Goal: Task Accomplishment & Management: Use online tool/utility

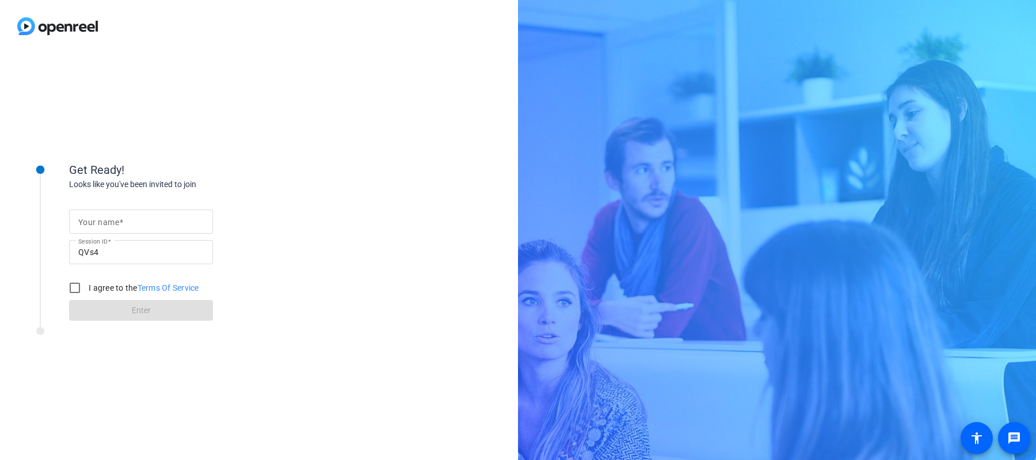
click at [158, 227] on input "Your name" at bounding box center [140, 222] width 125 height 14
type input "[PERSON_NAME]"
click at [77, 286] on input "I agree to the Terms Of Service" at bounding box center [74, 287] width 23 height 23
checkbox input "true"
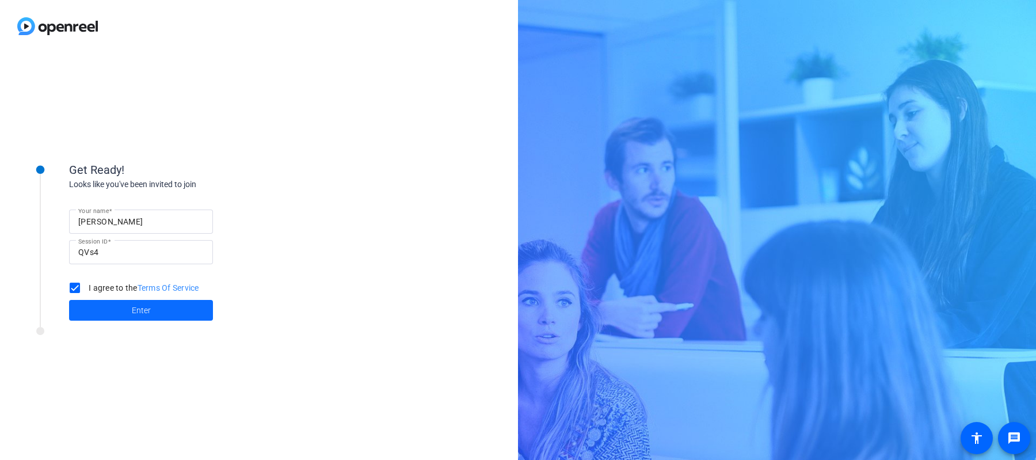
click at [185, 319] on span at bounding box center [141, 310] width 144 height 28
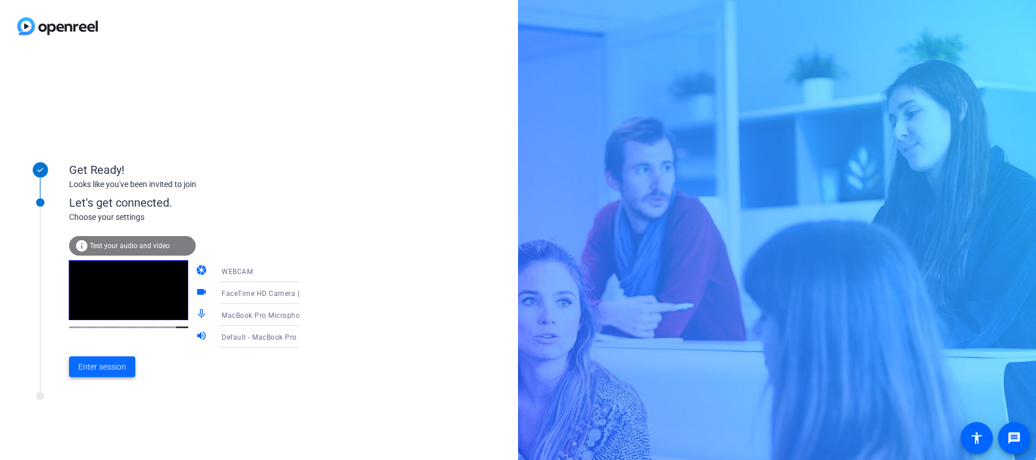
click at [110, 365] on span "Enter session" at bounding box center [102, 367] width 48 height 12
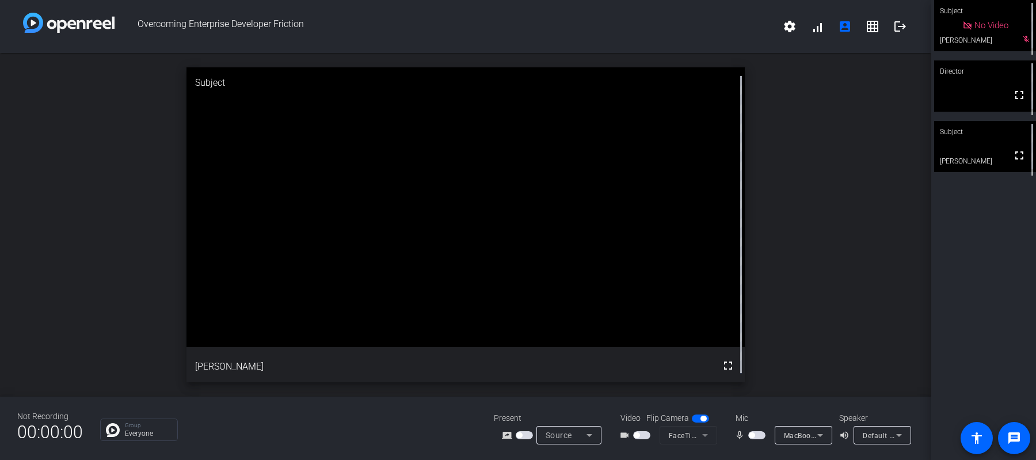
click at [642, 432] on span "button" at bounding box center [641, 435] width 17 height 8
click at [752, 433] on span "button" at bounding box center [752, 435] width 6 height 6
click at [757, 433] on span "button" at bounding box center [760, 435] width 6 height 6
click at [634, 437] on span "button" at bounding box center [641, 435] width 17 height 8
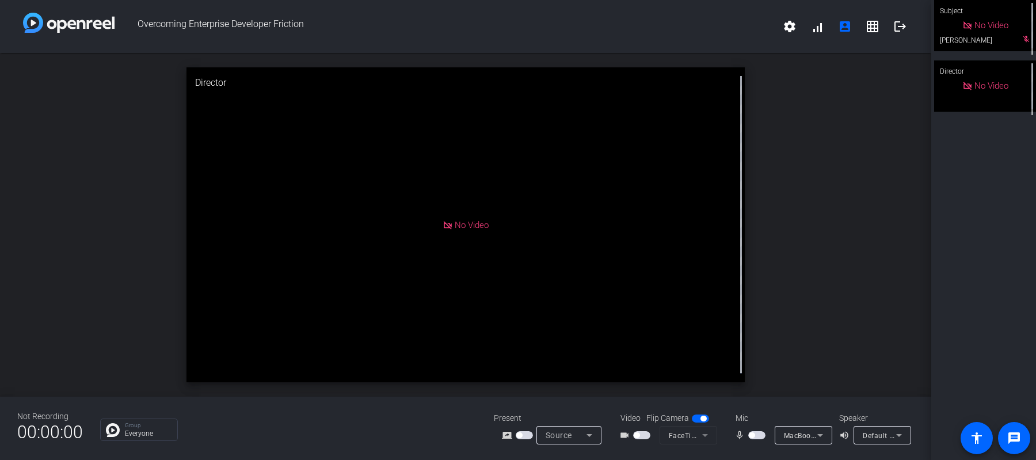
click at [748, 437] on button "button" at bounding box center [756, 435] width 17 height 8
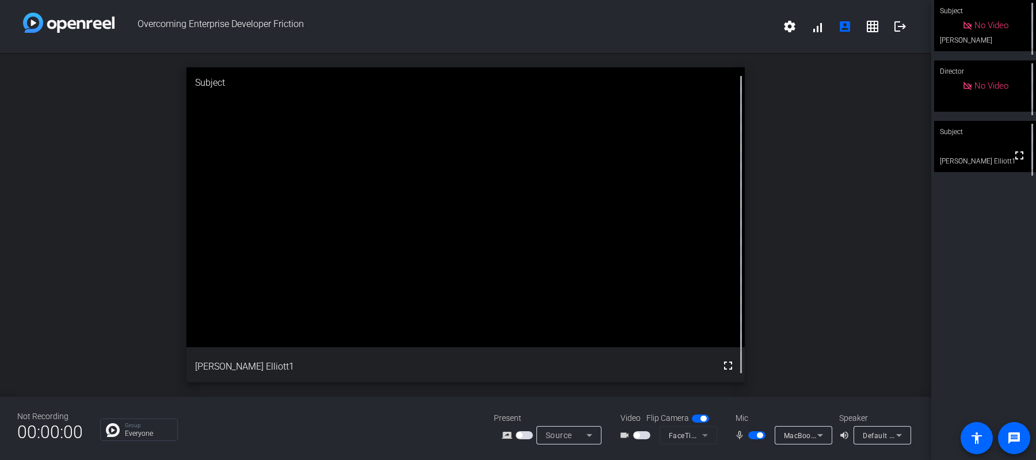
click at [761, 438] on span "button" at bounding box center [756, 435] width 17 height 8
